Goal: Transaction & Acquisition: Download file/media

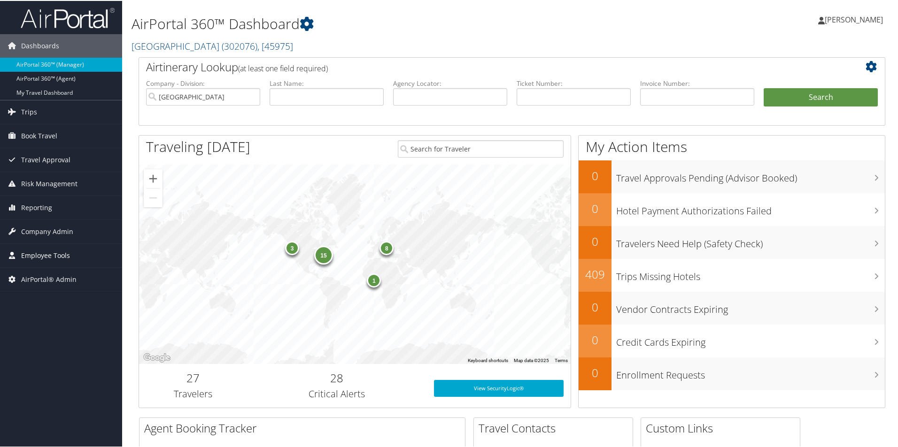
click at [38, 253] on span "Employee Tools" at bounding box center [45, 254] width 49 height 23
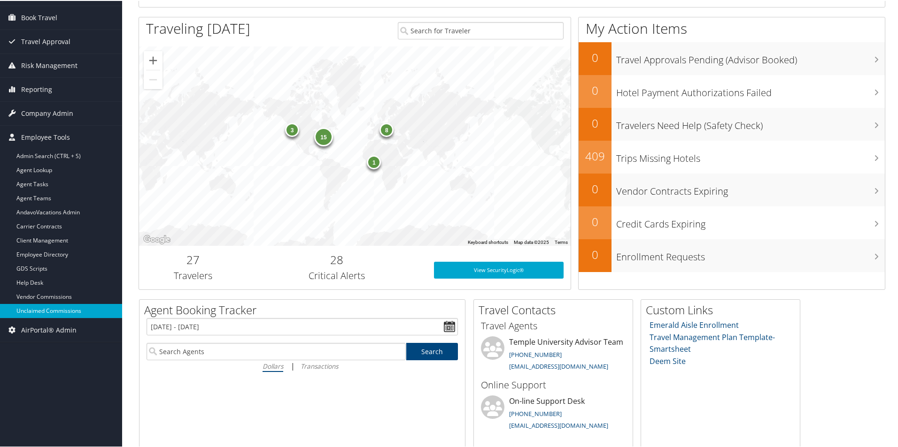
scroll to position [141, 0]
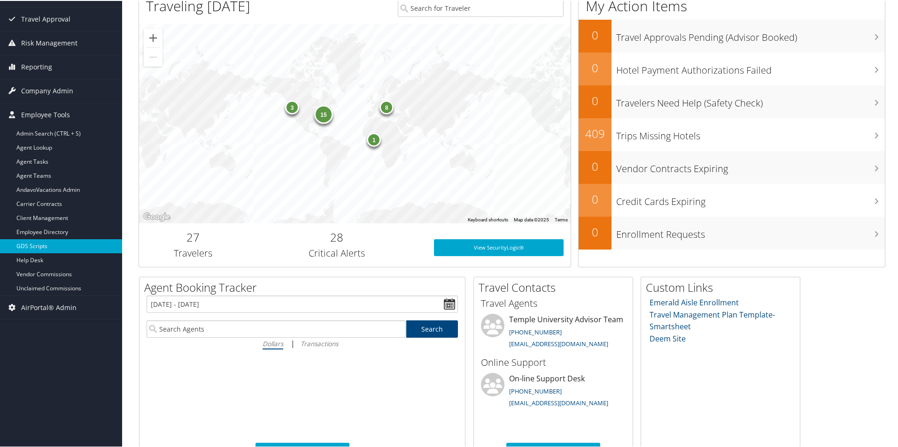
click at [33, 246] on link "GDS Scripts" at bounding box center [61, 245] width 122 height 14
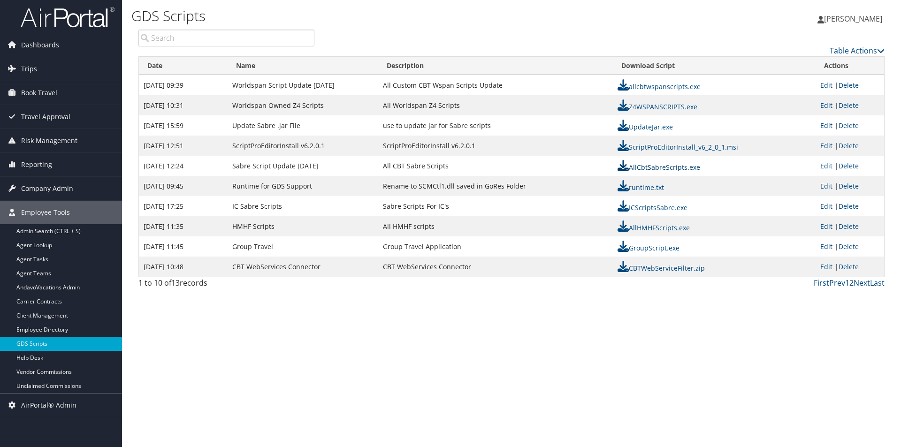
click at [648, 167] on link "AllCbtSabreScripts.exe" at bounding box center [659, 167] width 83 height 9
click at [668, 170] on link "AllCbtSabreScripts.exe" at bounding box center [659, 167] width 83 height 9
click at [861, 284] on link "Next" at bounding box center [862, 283] width 16 height 10
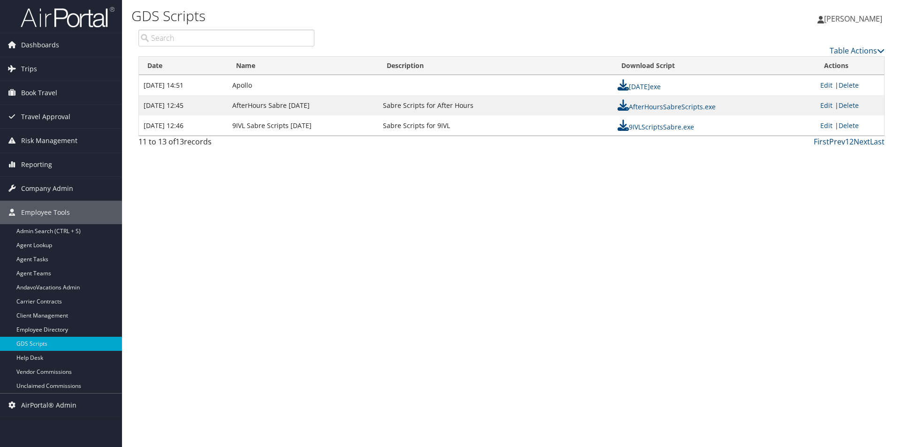
click at [837, 141] on link "Prev" at bounding box center [837, 142] width 16 height 10
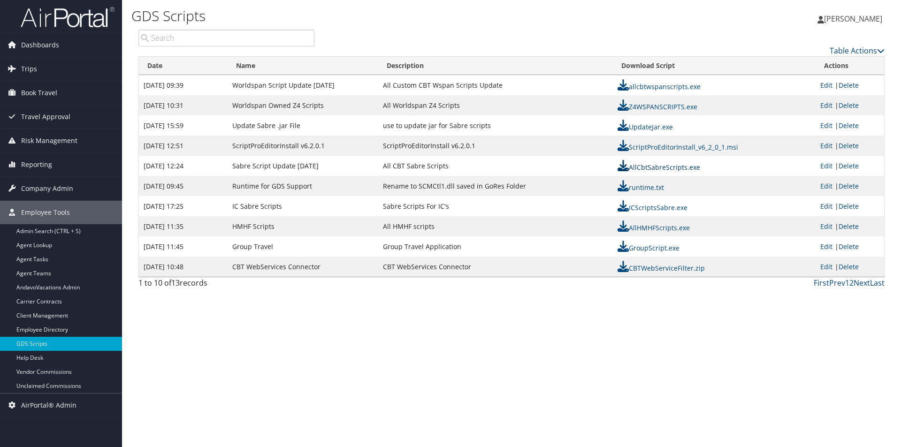
click at [671, 168] on link "AllCbtSabreScripts.exe" at bounding box center [659, 167] width 83 height 9
click at [676, 167] on link "AllCbtSabreScripts.exe" at bounding box center [659, 167] width 83 height 9
